Goal: Task Accomplishment & Management: Complete application form

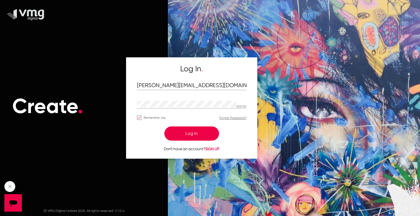
click at [189, 137] on button "Log In" at bounding box center [191, 134] width 55 height 14
click at [198, 130] on button "Log In" at bounding box center [191, 134] width 55 height 14
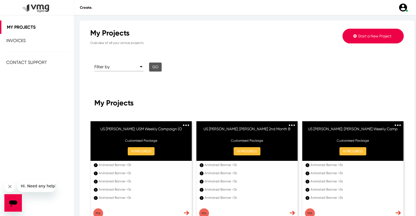
click at [359, 33] on button "Start a New Project" at bounding box center [372, 36] width 61 height 15
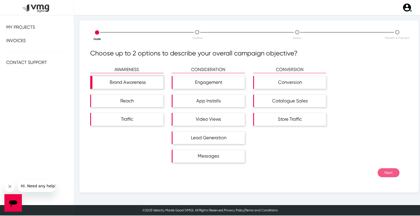
click at [143, 83] on div "Brand Awareness" at bounding box center [127, 82] width 71 height 13
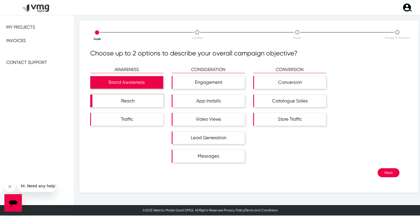
click at [136, 105] on div "Reach" at bounding box center [127, 101] width 71 height 13
click at [381, 170] on button "Next" at bounding box center [388, 172] width 22 height 9
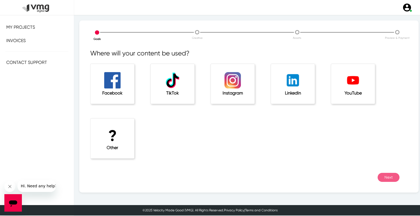
click at [103, 139] on h1 "?" at bounding box center [112, 136] width 22 height 18
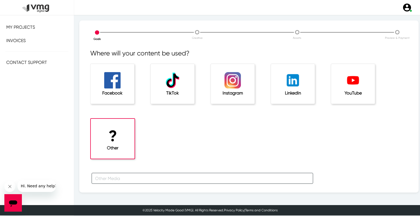
click at [109, 178] on input "text" at bounding box center [202, 178] width 221 height 11
type input "f"
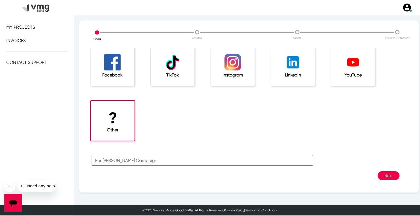
type input "For [PERSON_NAME] Campaign"
click at [380, 174] on button "Next" at bounding box center [388, 175] width 22 height 9
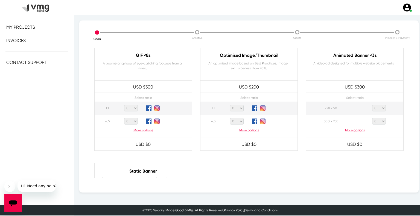
scroll to position [260, 0]
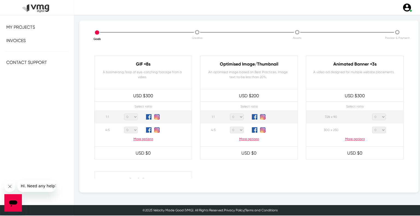
click at [349, 139] on p "More options" at bounding box center [354, 139] width 97 height 5
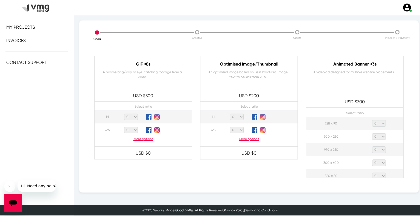
click at [377, 125] on select "0 1 2 3 4 5 6 7 8 9 10 11 12 13 14 15 16 17 18 19 20" at bounding box center [379, 123] width 14 height 7
select select "1"
click at [372, 120] on select "0 1 2 3 4 5 6 7 8 9 10 11 12 13 14 15 16 17 18 19 20" at bounding box center [379, 123] width 14 height 7
click at [377, 136] on select "0 1 2 3 4 5 6 7 8 9 10 11 12 13 14 15 16 17 18 19 20" at bounding box center [379, 136] width 14 height 7
select select "1"
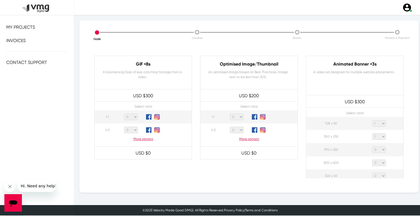
click at [372, 133] on select "0 1 2 3 4 5 6 7 8 9 10 11 12 13 14 15 16 17 18 19 20" at bounding box center [379, 136] width 14 height 7
click at [377, 149] on select "0 1 2 3 4 5 6 7 8 9 10 11 12 13 14 15 16 17 18 19 20" at bounding box center [379, 150] width 14 height 7
select select "1"
click at [372, 147] on select "0 1 2 3 4 5 6 7 8 9 10 11 12 13 14 15 16 17 18 19 20" at bounding box center [379, 150] width 14 height 7
click at [374, 165] on select "0 1 2 3 4 5 6 7 8 9 10 11 12 13 14 15 16 17 18 19 20" at bounding box center [379, 163] width 14 height 7
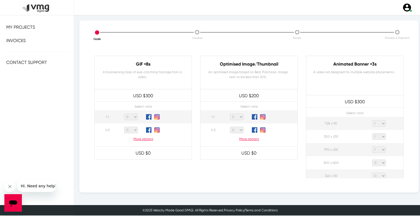
select select "1"
click at [372, 160] on select "0 1 2 3 4 5 6 7 8 9 10 11 12 13 14 15 16 17 18 19 20" at bounding box center [379, 163] width 14 height 7
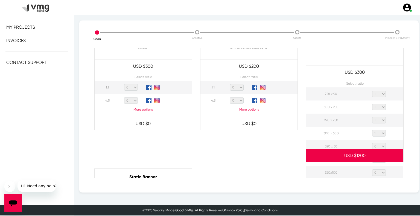
scroll to position [291, 0]
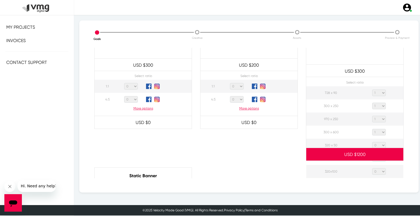
click at [378, 144] on select "0 1 2 3 4 5 6 7 8 9 10 11 12 13 14 15 16 17 18 19 20" at bounding box center [379, 145] width 14 height 7
select select "1"
click at [372, 142] on select "0 1 2 3 4 5 6 7 8 9 10 11 12 13 14 15 16 17 18 19 20" at bounding box center [379, 145] width 14 height 7
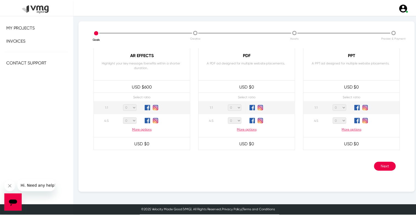
scroll to position [527, 0]
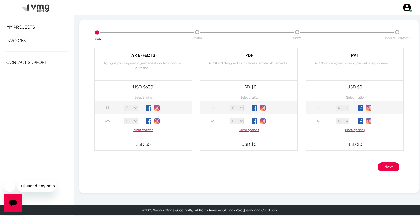
click at [386, 166] on button "Next" at bounding box center [388, 167] width 22 height 9
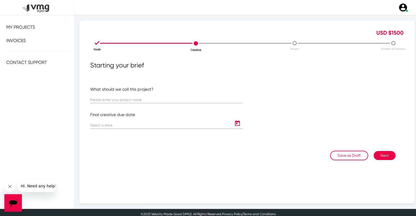
click at [162, 104] on div at bounding box center [166, 101] width 153 height 17
click at [165, 101] on input "text" at bounding box center [166, 100] width 153 height 4
paste input "US [PERSON_NAME]: [PERSON_NAME] Weekly Campaign ([DATE] - [DATE])"
type input "US [PERSON_NAME]: [PERSON_NAME] Weekly Campaign ([DATE] - [DATE])"
click at [234, 123] on icon "Open calendar" at bounding box center [237, 123] width 9 height 7
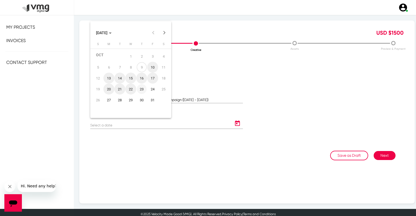
click at [144, 89] on div "23" at bounding box center [142, 89] width 10 height 10
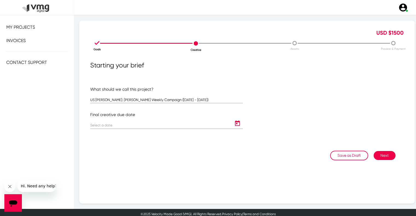
type input "[DATE]"
click at [385, 157] on button "Next" at bounding box center [384, 155] width 22 height 9
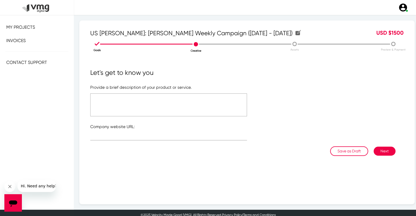
click at [191, 107] on textarea at bounding box center [168, 104] width 157 height 23
click at [137, 98] on textarea "Please refer to the attached link" at bounding box center [168, 104] width 157 height 23
type textarea "Please refer to the attached link"
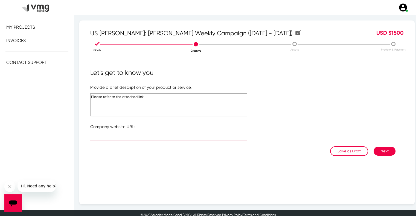
click at [113, 136] on input "text" at bounding box center [168, 137] width 157 height 4
type input "[URL][DOMAIN_NAME]"
click at [382, 148] on button "Next" at bounding box center [384, 151] width 22 height 9
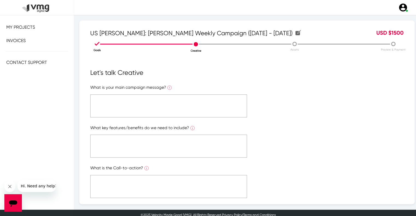
click at [205, 107] on textarea at bounding box center [168, 106] width 157 height 23
paste textarea "Please refer to the attached link"
type textarea "Please refer to the attached link"
click at [185, 143] on textarea at bounding box center [168, 146] width 157 height 23
paste textarea "Please refer to the attached link"
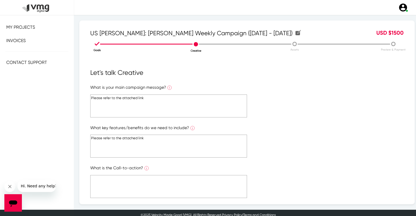
type textarea "Please refer to the attached link"
click at [178, 189] on textarea at bounding box center [168, 186] width 157 height 23
paste textarea "Please refer to the attached link"
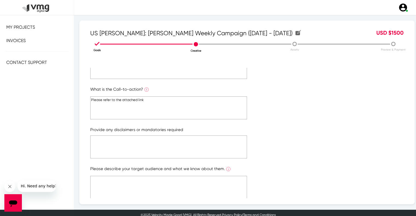
scroll to position [81, 0]
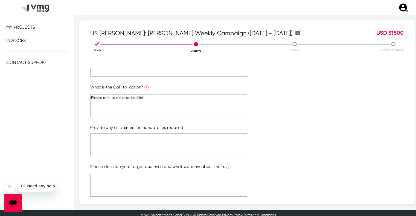
type textarea "Please refer to the attached link"
click at [161, 148] on textarea at bounding box center [168, 144] width 157 height 23
paste textarea "Please refer to the attached link"
type textarea "Please refer to the attached link"
click at [161, 189] on textarea at bounding box center [168, 185] width 157 height 23
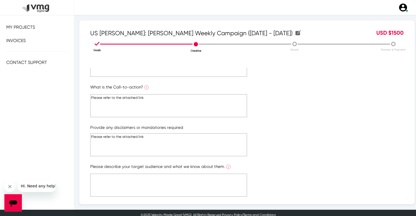
paste textarea "Please refer to the attached link"
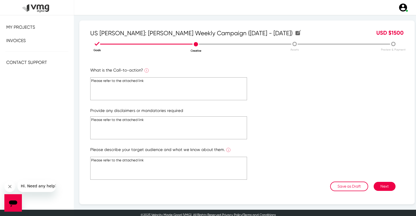
scroll to position [4, 0]
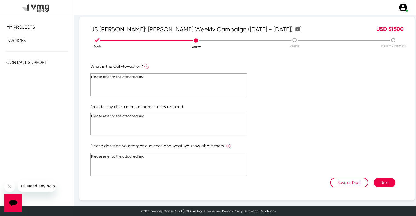
type textarea "Please refer to the attached link"
click at [387, 183] on button "Next" at bounding box center [384, 182] width 22 height 9
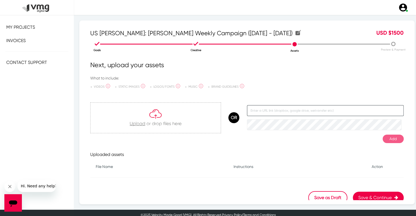
click at [270, 114] on input "text" at bounding box center [325, 110] width 157 height 11
paste input "[URL][DOMAIN_NAME]"
type input "[URL][DOMAIN_NAME]"
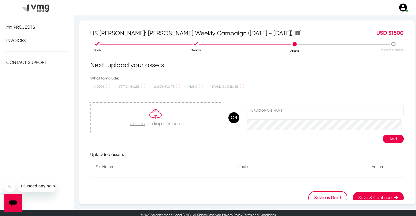
click at [389, 139] on button "Add" at bounding box center [392, 139] width 21 height 8
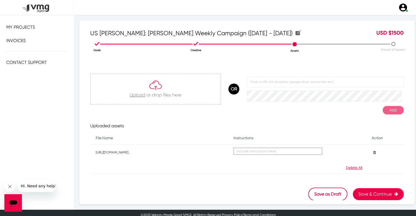
scroll to position [4, 0]
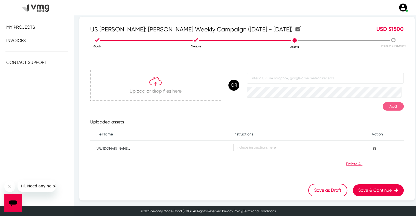
click at [366, 188] on button "Save & Continue" at bounding box center [378, 191] width 51 height 12
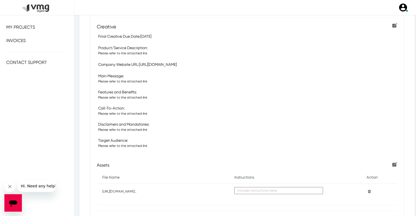
scroll to position [170, 0]
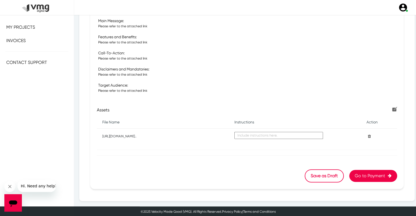
click at [360, 173] on button "Go to Payment" at bounding box center [373, 176] width 48 height 12
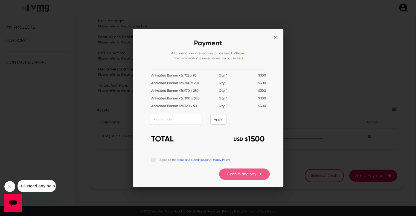
scroll to position [0, 0]
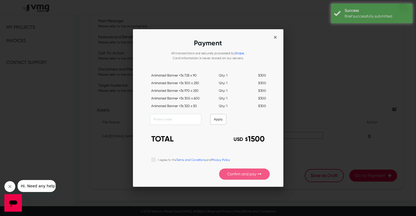
click at [158, 160] on label "I agree to the Terms and Conditions and Privacy Policy" at bounding box center [194, 160] width 72 height 6
click at [153, 160] on input "I agree to the Terms and Conditions and Privacy Policy" at bounding box center [153, 159] width 4 height 5
checkbox input "true"
click at [234, 175] on button "Confirm and pay" at bounding box center [244, 174] width 51 height 11
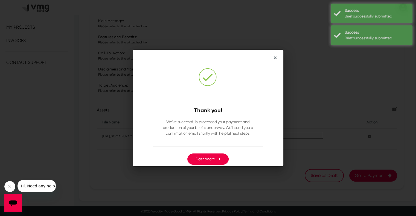
click at [200, 157] on button "Dashboard" at bounding box center [207, 159] width 41 height 11
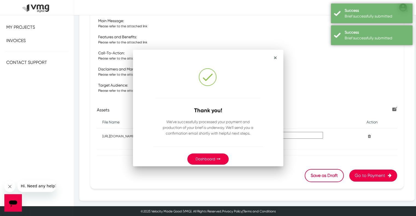
scroll to position [170, 0]
